Goal: Transaction & Acquisition: Purchase product/service

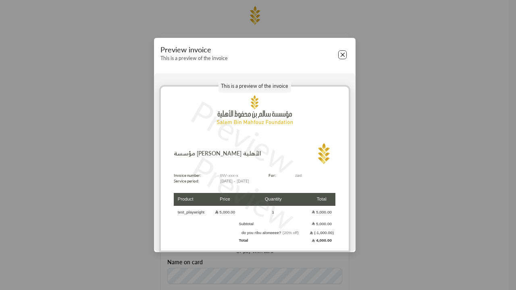
click at [342, 55] on button "Close" at bounding box center [342, 54] width 9 height 9
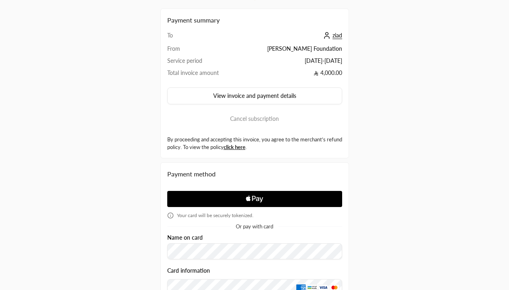
scroll to position [138, 0]
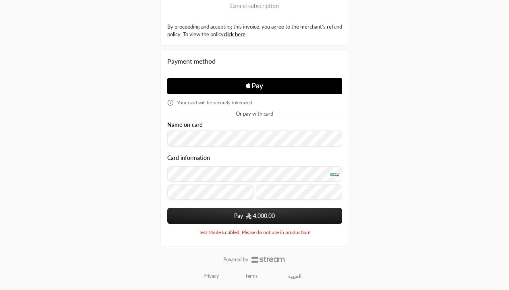
click at [254, 216] on span "4,000.00" at bounding box center [264, 216] width 22 height 8
